Goal: Task Accomplishment & Management: Use online tool/utility

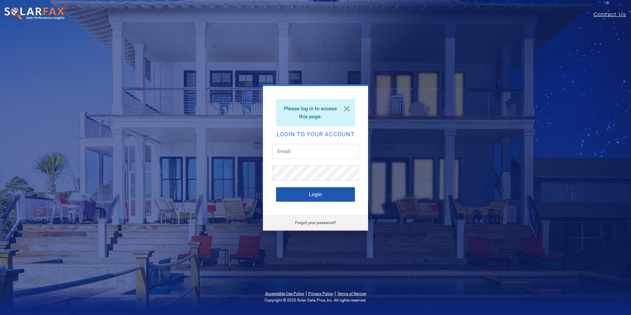
type input "[PERSON_NAME][EMAIL_ADDRESS][DOMAIN_NAME]"
click at [307, 194] on button "Login" at bounding box center [315, 194] width 79 height 14
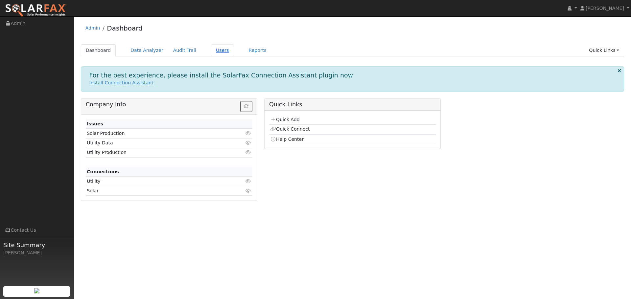
click at [213, 53] on link "Users" at bounding box center [222, 50] width 23 height 12
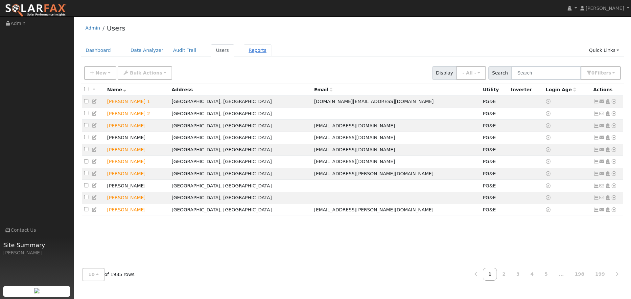
click at [244, 51] on link "Reports" at bounding box center [258, 50] width 28 height 12
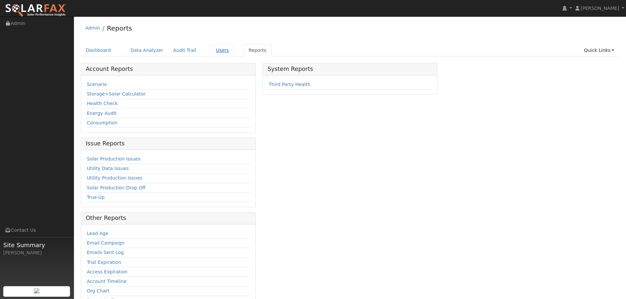
click at [215, 50] on link "Users" at bounding box center [222, 50] width 23 height 12
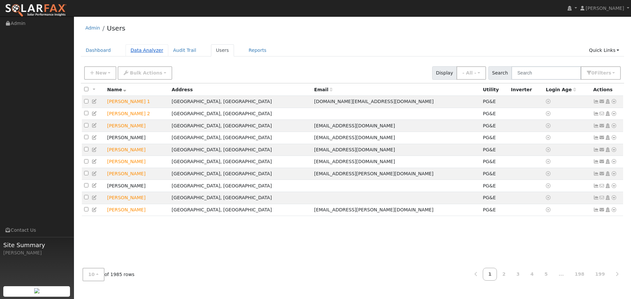
click at [145, 53] on link "Data Analyzer" at bounding box center [147, 50] width 43 height 12
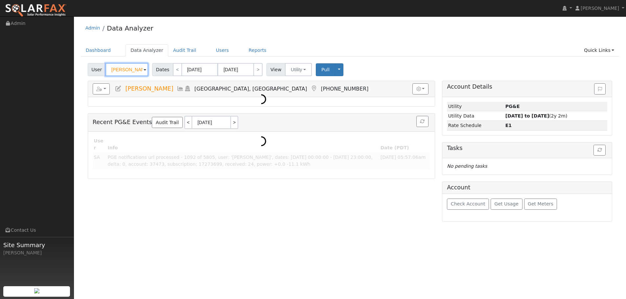
click at [122, 70] on input "[PERSON_NAME]" at bounding box center [126, 69] width 43 height 13
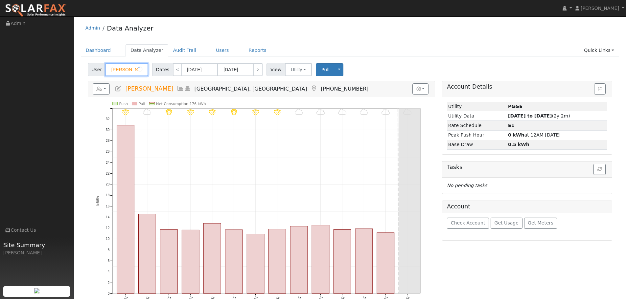
click at [122, 70] on input "[PERSON_NAME]" at bounding box center [126, 69] width 43 height 13
click at [122, 70] on input "James Coffman" at bounding box center [126, 69] width 43 height 13
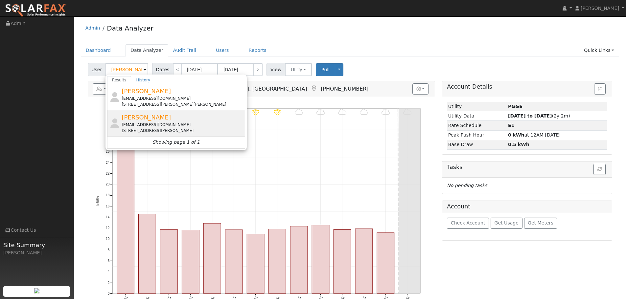
click at [147, 123] on div "msh357470@yahoo.com" at bounding box center [183, 125] width 122 height 6
type input "Shurong Huang"
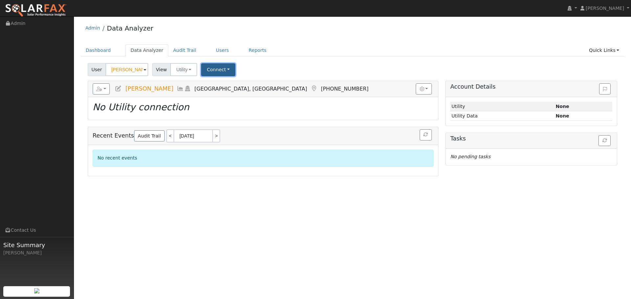
click at [221, 73] on button "Connect" at bounding box center [218, 69] width 34 height 13
click at [210, 84] on link "Select a Provider" at bounding box center [227, 84] width 51 height 9
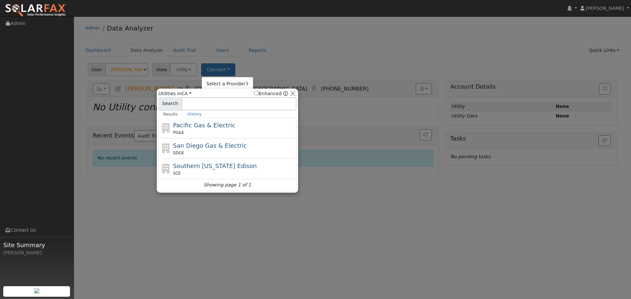
click at [259, 71] on div at bounding box center [315, 149] width 631 height 299
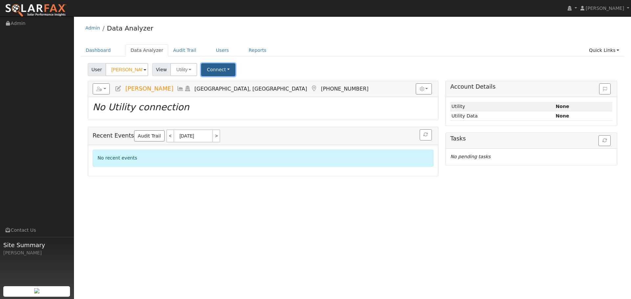
click at [226, 71] on button "Connect" at bounding box center [218, 69] width 34 height 13
click at [229, 85] on link "Select a Provider" at bounding box center [227, 84] width 51 height 9
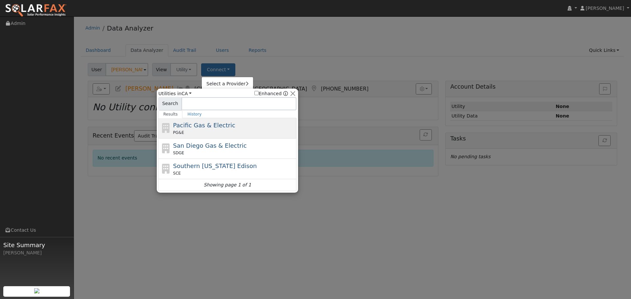
click at [201, 129] on span "Pacific Gas & Electric" at bounding box center [204, 125] width 62 height 7
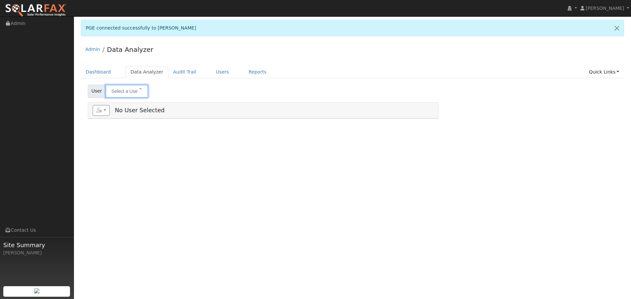
type input "Shurong Huang"
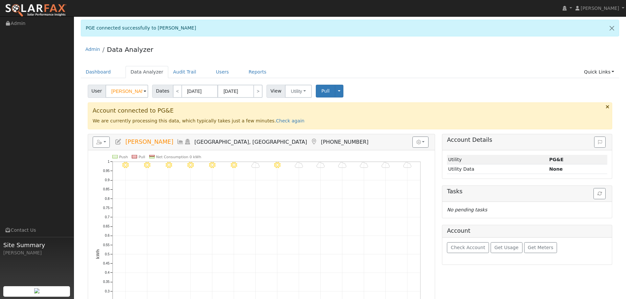
click at [429, 59] on div "Admin Data Analyzer" at bounding box center [350, 51] width 539 height 20
click at [244, 74] on link "Reports" at bounding box center [258, 72] width 28 height 12
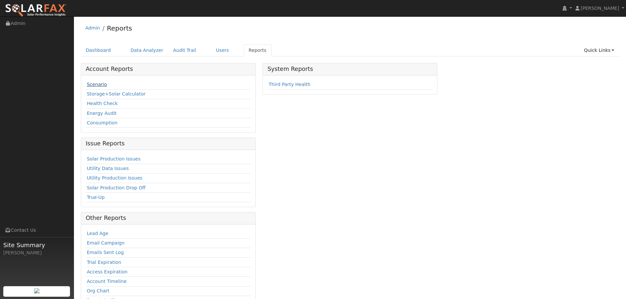
click at [100, 85] on link "Scenario" at bounding box center [97, 84] width 20 height 5
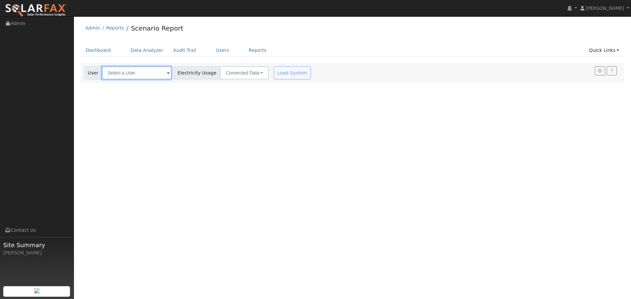
click at [126, 75] on input "text" at bounding box center [137, 72] width 70 height 13
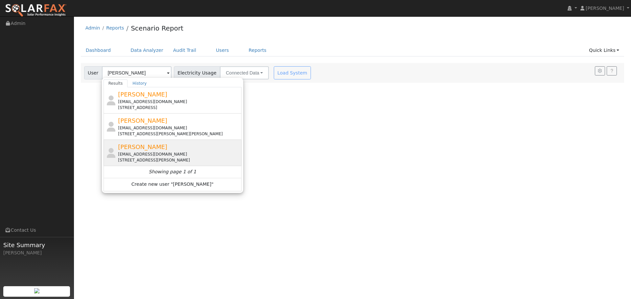
click at [142, 150] on span "[PERSON_NAME]" at bounding box center [142, 147] width 49 height 7
type input "[PERSON_NAME]"
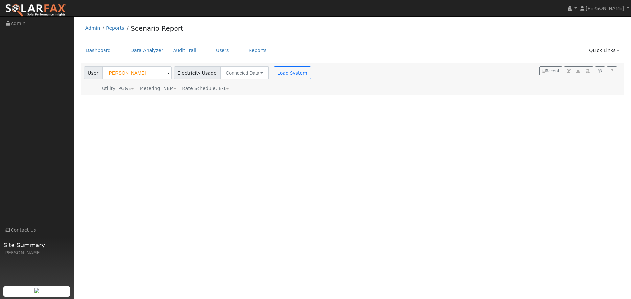
click at [252, 94] on div "User [PERSON_NAME] Account Default Account Default Account [STREET_ADDRESS][PER…" at bounding box center [352, 79] width 543 height 32
click at [275, 75] on button "Load System" at bounding box center [292, 72] width 37 height 13
